Goal: Transaction & Acquisition: Purchase product/service

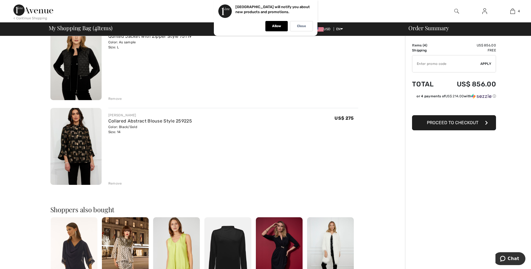
scroll to position [229, 0]
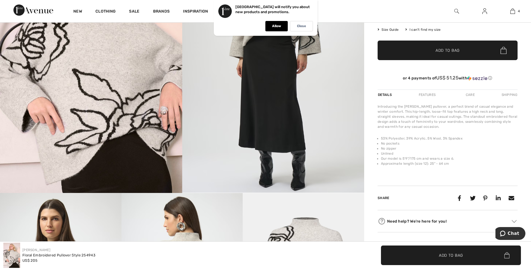
scroll to position [104, 0]
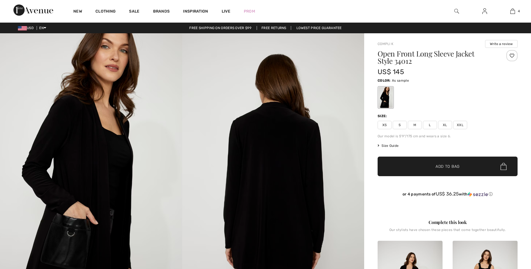
checkbox input "true"
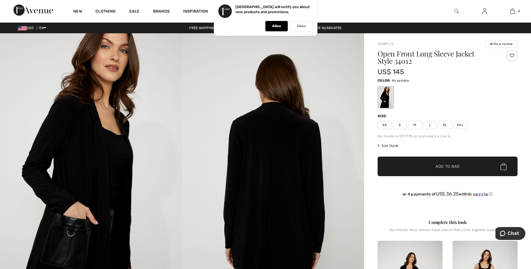
scroll to position [236, 0]
